Goal: Task Accomplishment & Management: Use online tool/utility

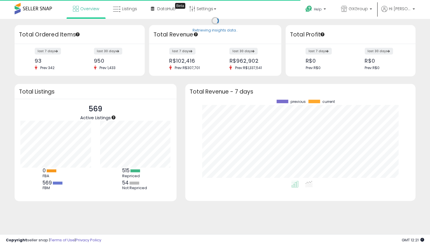
scroll to position [81, 218]
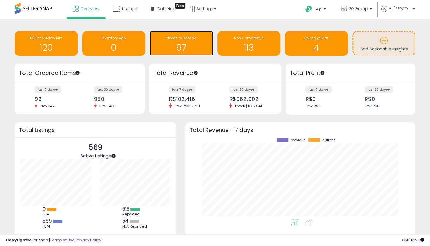
click at [168, 43] on h1 "97" at bounding box center [182, 48] width 58 height 10
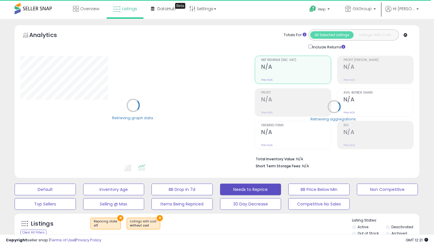
select select "**"
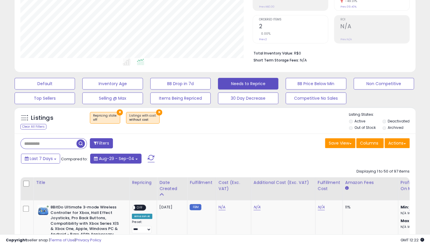
scroll to position [159, 0]
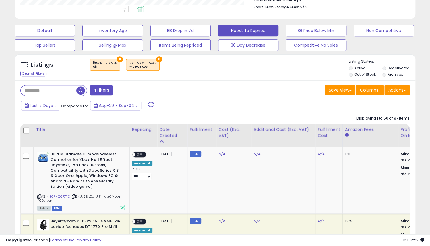
click at [118, 58] on button "×" at bounding box center [120, 59] width 6 height 6
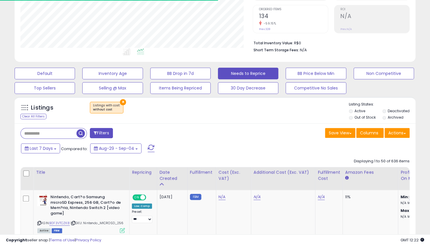
scroll to position [120, 232]
click at [47, 134] on input "text" at bounding box center [49, 133] width 56 height 10
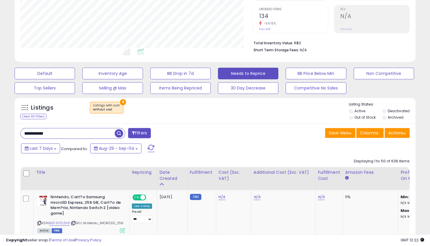
type input "**********"
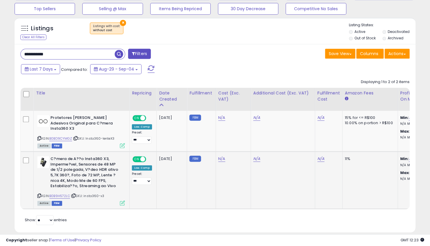
click at [122, 201] on icon at bounding box center [122, 203] width 5 height 5
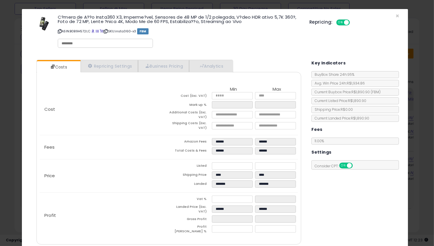
scroll to position [21, 0]
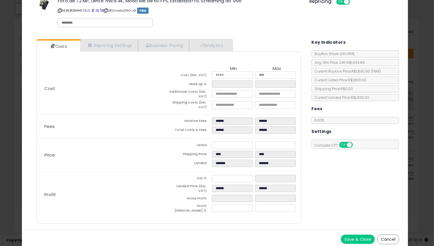
click at [346, 237] on button "Save & Close" at bounding box center [358, 239] width 34 height 9
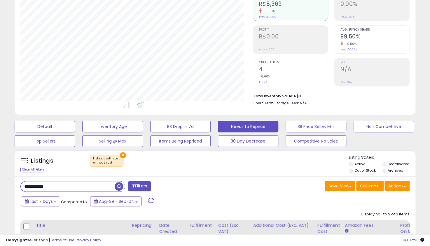
scroll to position [116, 0]
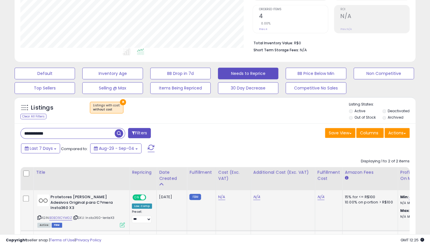
drag, startPoint x: 87, startPoint y: 213, endPoint x: 117, endPoint y: 213, distance: 30.1
click at [117, 213] on div "ASIN: B0BD9CYMGZ | SKU: Insta360-lenteX3 Active FBM" at bounding box center [81, 211] width 88 height 32
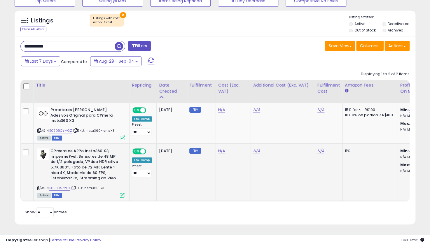
drag, startPoint x: 95, startPoint y: 185, endPoint x: 85, endPoint y: 186, distance: 9.7
click at [85, 186] on div "ASIN: B0B9H572LC | SKU: insta360-x3 Active FBM" at bounding box center [81, 173] width 88 height 49
copy span "insta360-x3"
